Goal: Task Accomplishment & Management: Complete application form

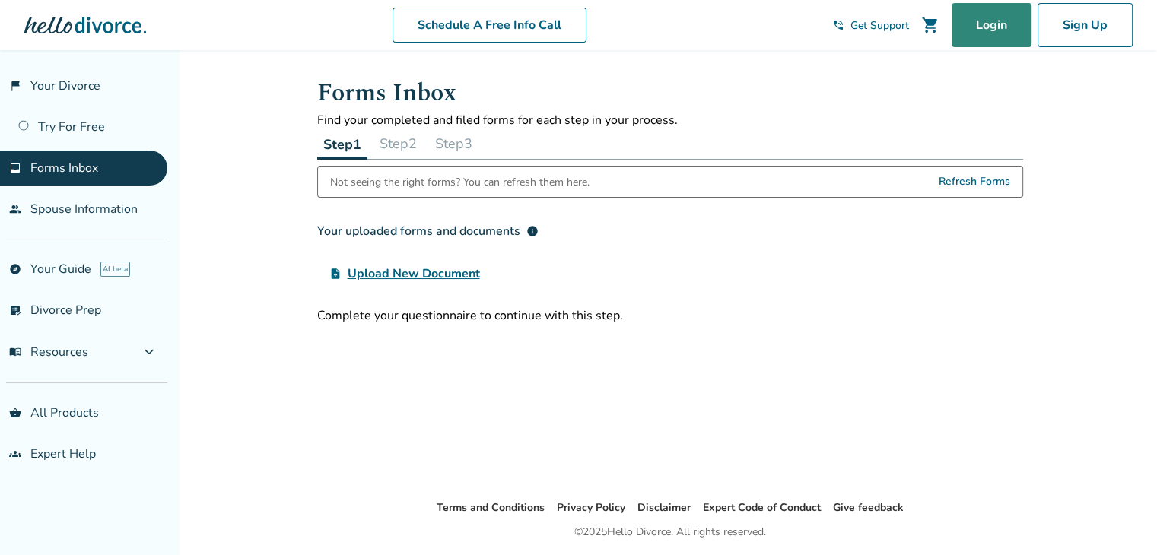
click at [982, 19] on link "Login" at bounding box center [991, 25] width 80 height 44
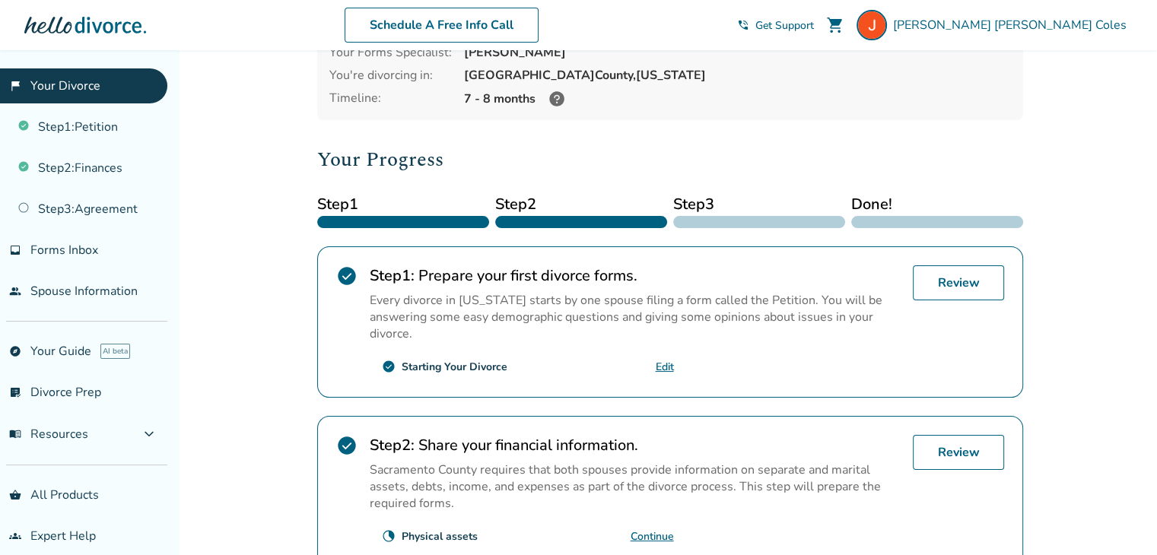
scroll to position [304, 0]
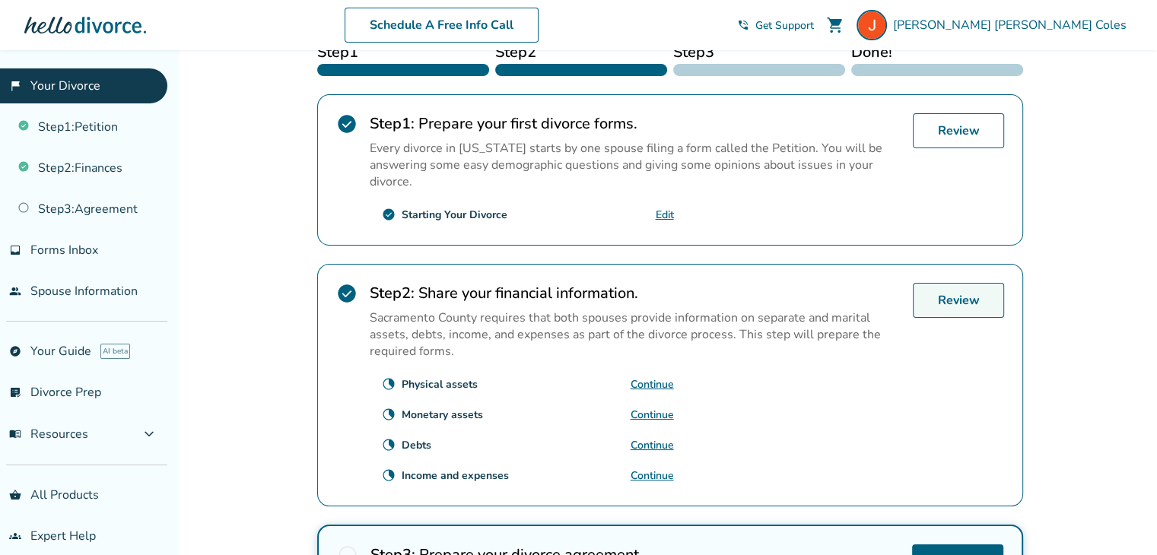
click at [938, 283] on link "Review" at bounding box center [957, 300] width 91 height 35
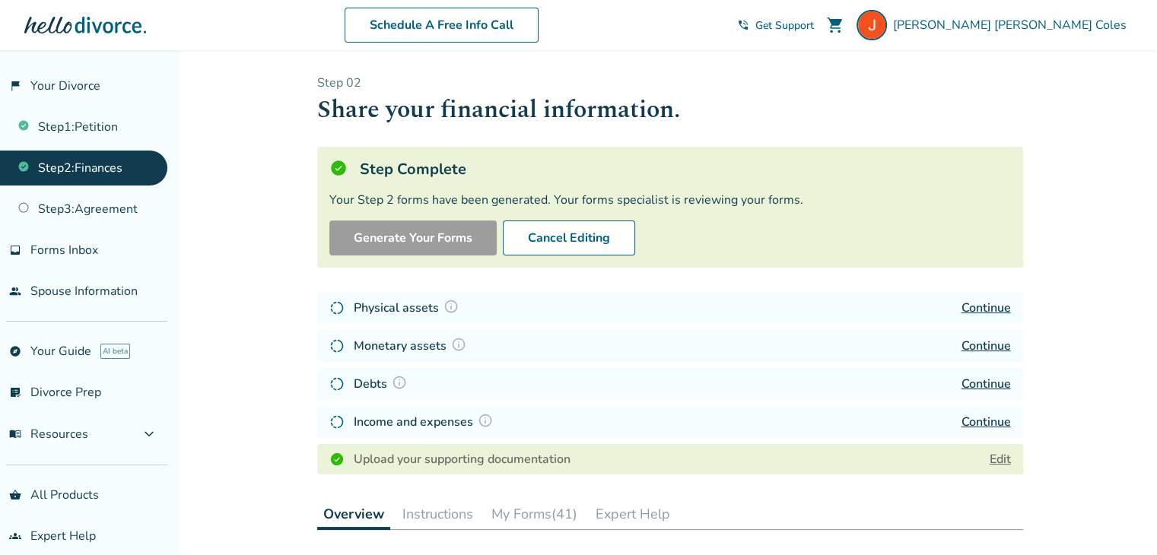
click at [1008, 461] on link "Edit" at bounding box center [999, 459] width 21 height 17
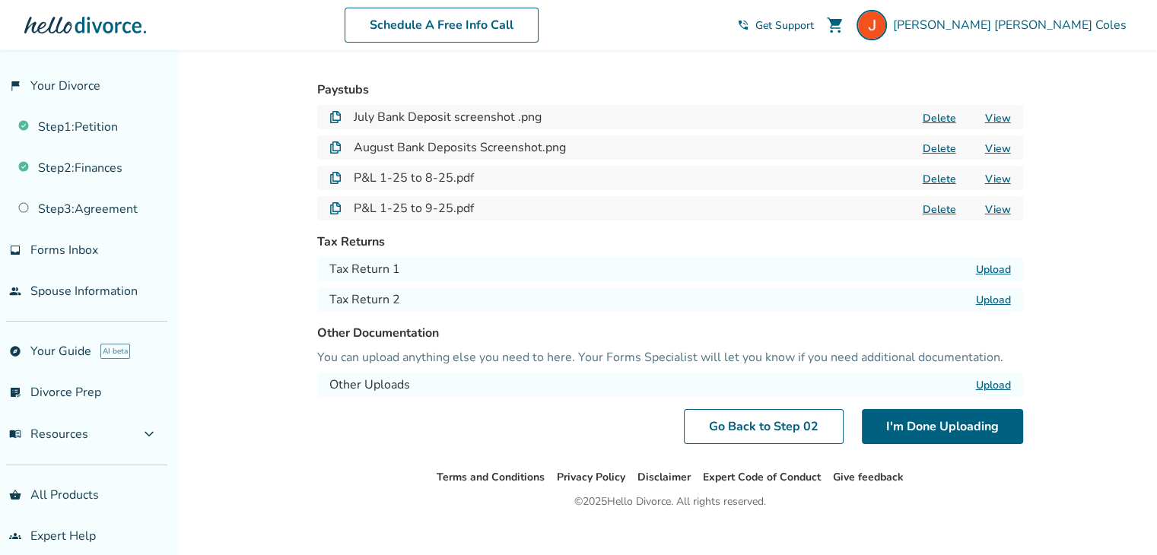
scroll to position [125, 0]
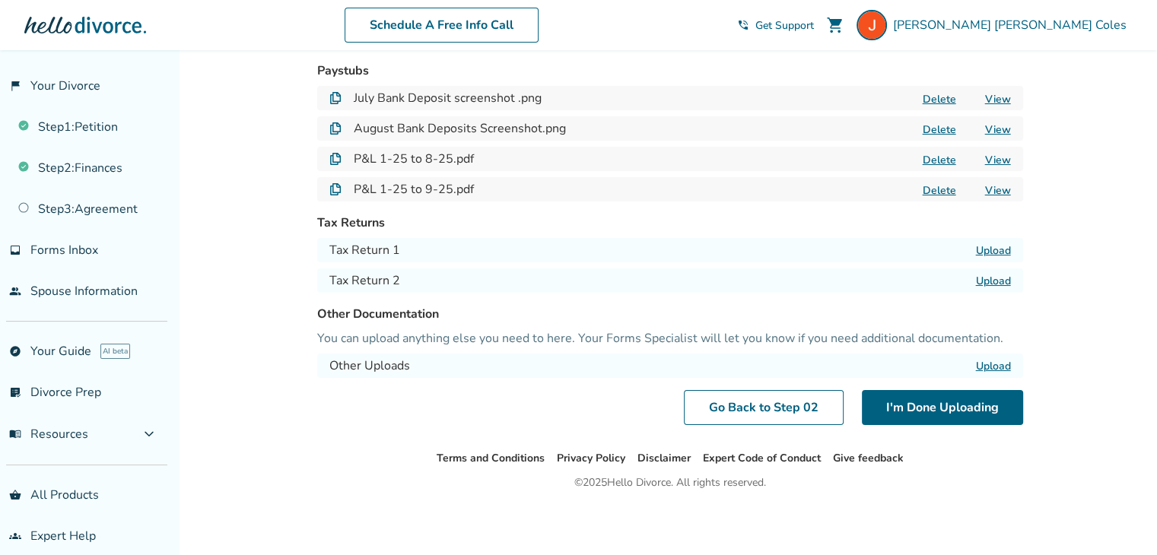
click at [993, 363] on label "Upload" at bounding box center [993, 366] width 35 height 14
click at [0, 0] on input "Upload" at bounding box center [0, 0] width 0 height 0
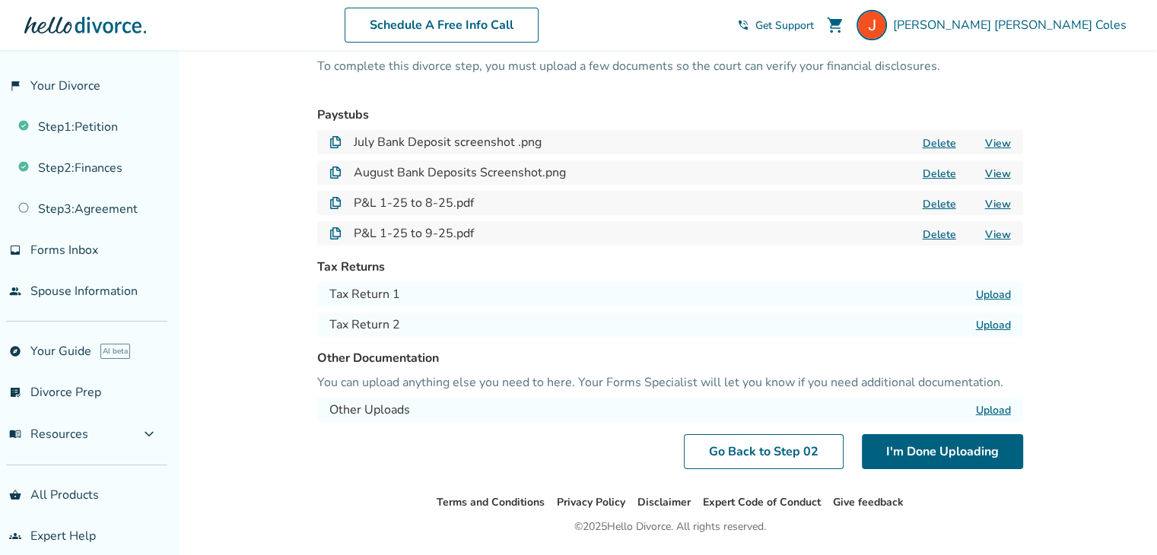
scroll to position [0, 0]
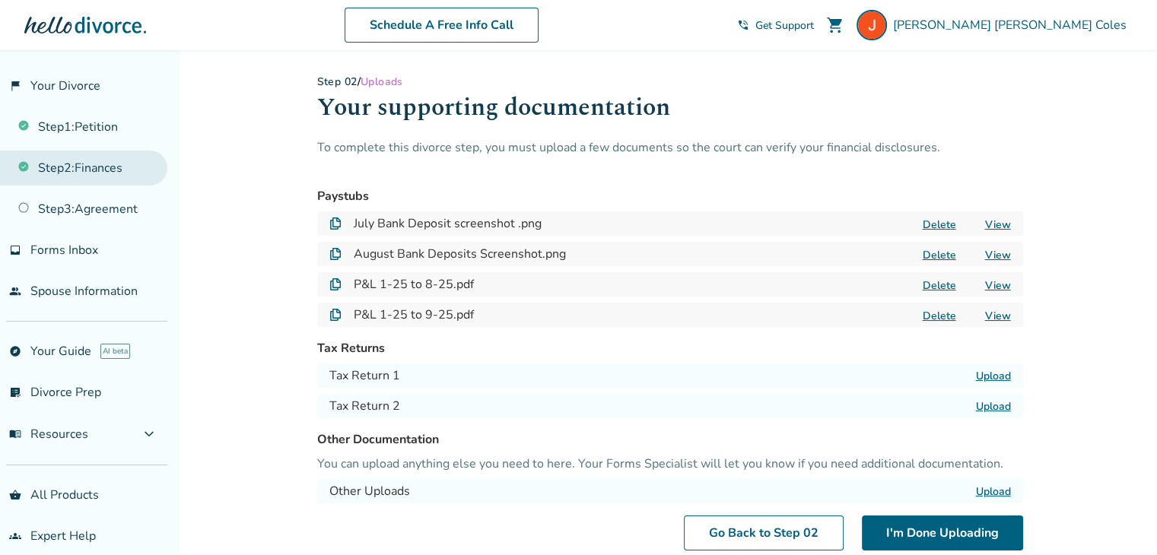
click at [76, 167] on link "Step 2 : Finances" at bounding box center [83, 168] width 167 height 35
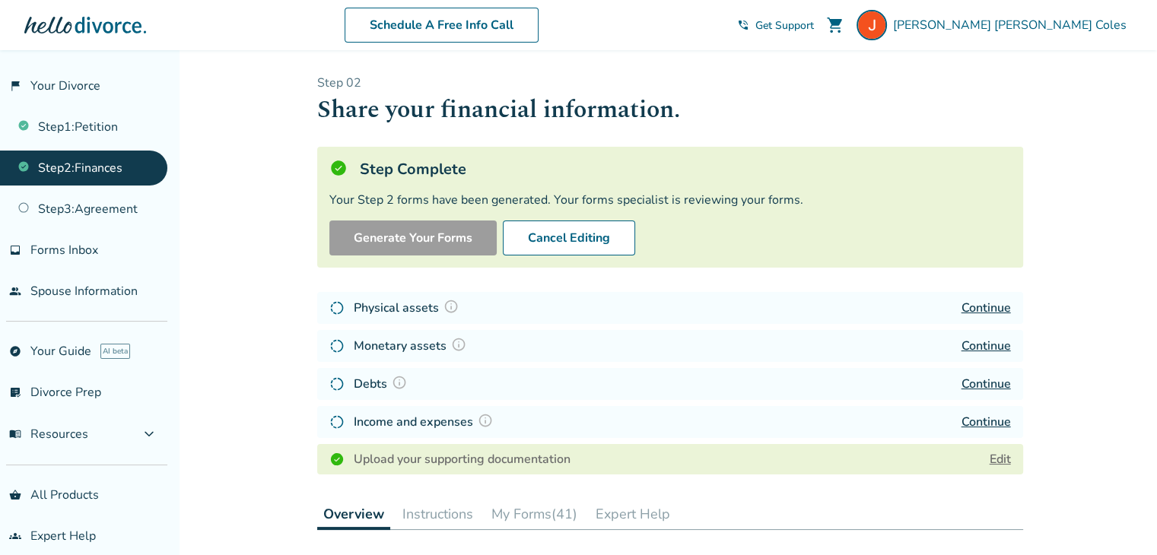
click at [978, 420] on link "Continue" at bounding box center [985, 422] width 49 height 17
click at [978, 382] on link "Continue" at bounding box center [985, 384] width 49 height 17
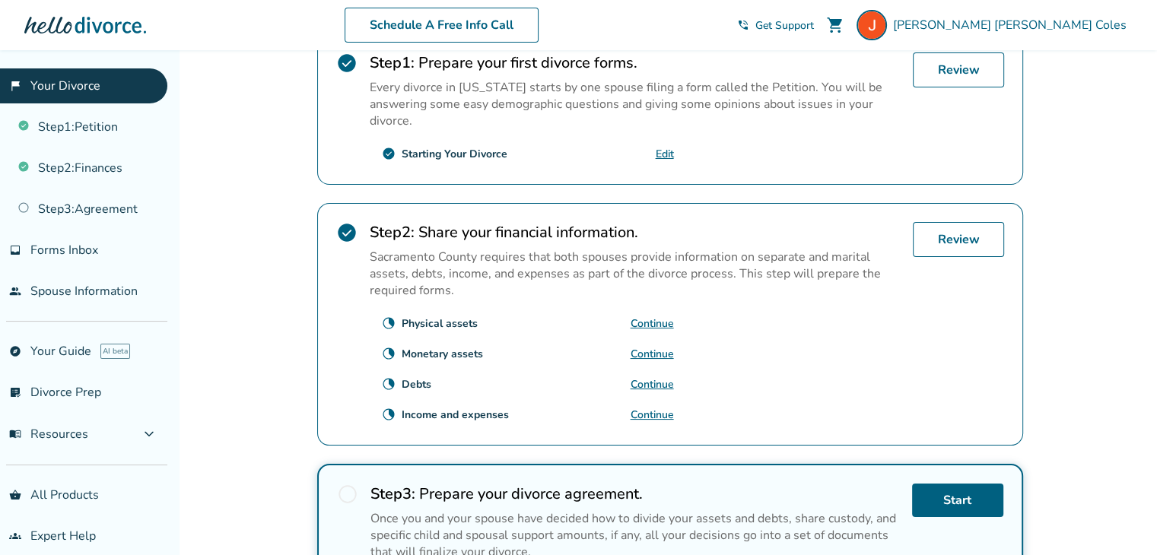
scroll to position [456, 0]
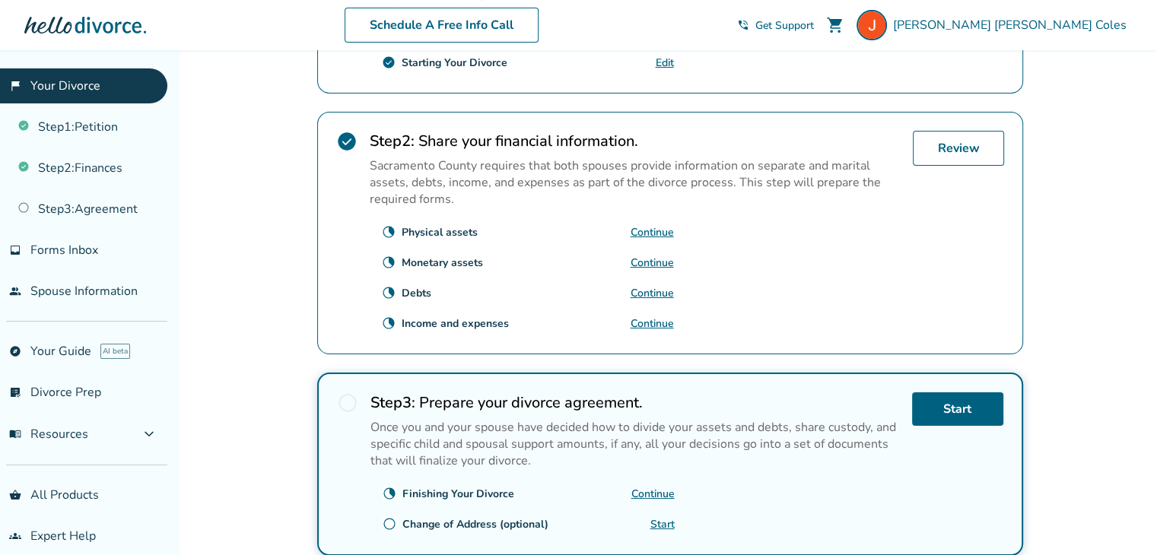
click at [648, 487] on link "Continue" at bounding box center [652, 494] width 43 height 14
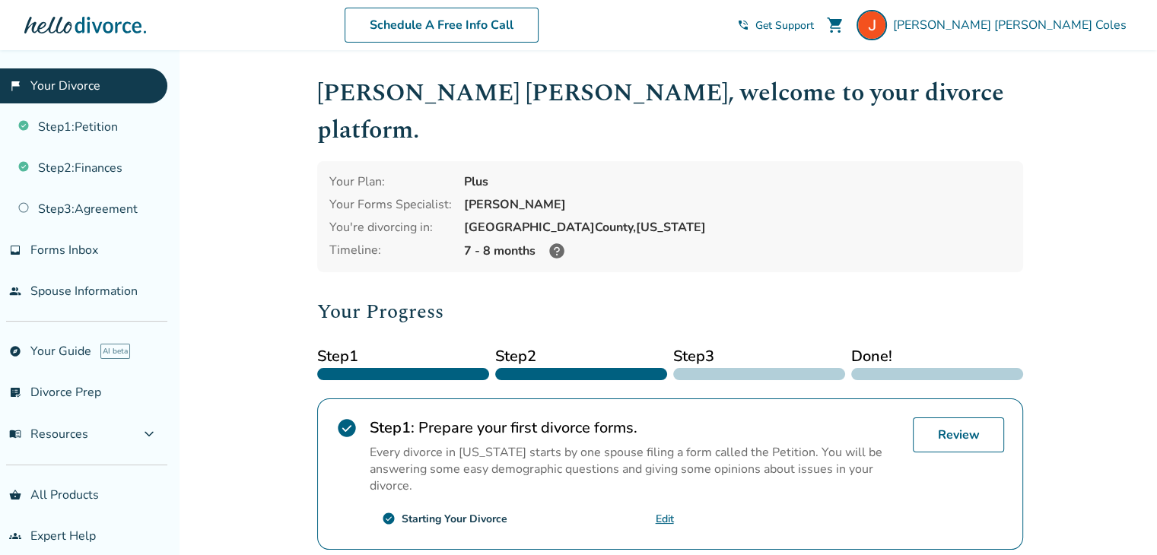
click at [554, 242] on icon at bounding box center [556, 251] width 18 height 18
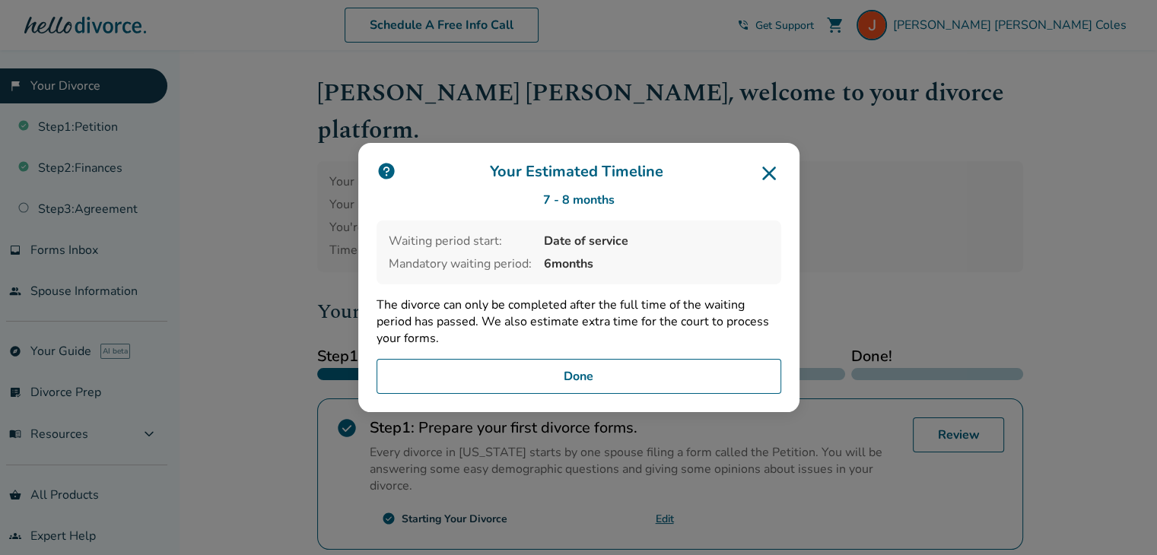
click at [776, 169] on icon at bounding box center [769, 174] width 14 height 14
